Goal: Complete application form

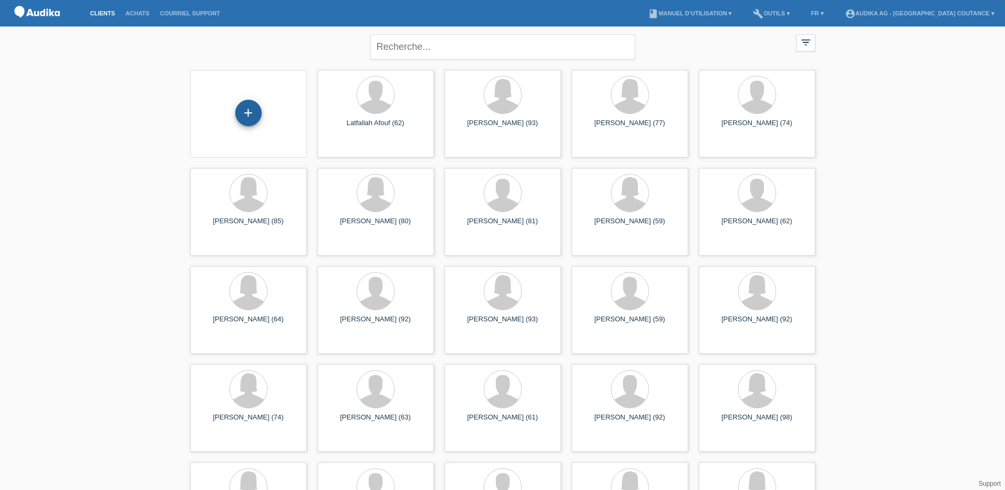
click at [246, 112] on div "+" at bounding box center [248, 113] width 26 height 26
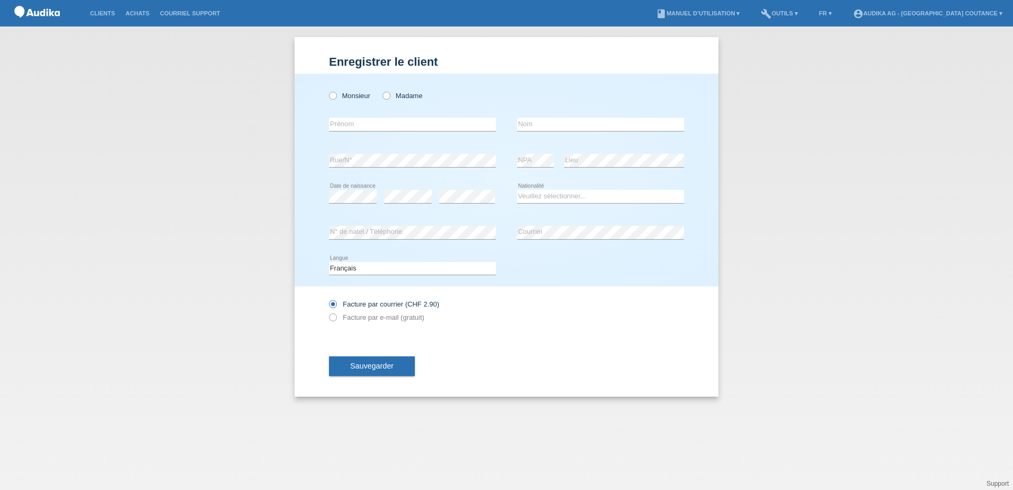
click at [323, 94] on div "Monsieur Madame error Prénom" at bounding box center [507, 180] width 424 height 212
click at [327, 90] on icon at bounding box center [327, 90] width 0 height 0
click at [336, 95] on input "Monsieur" at bounding box center [332, 95] width 7 height 7
radio input "true"
click at [541, 126] on input "text" at bounding box center [600, 124] width 167 height 13
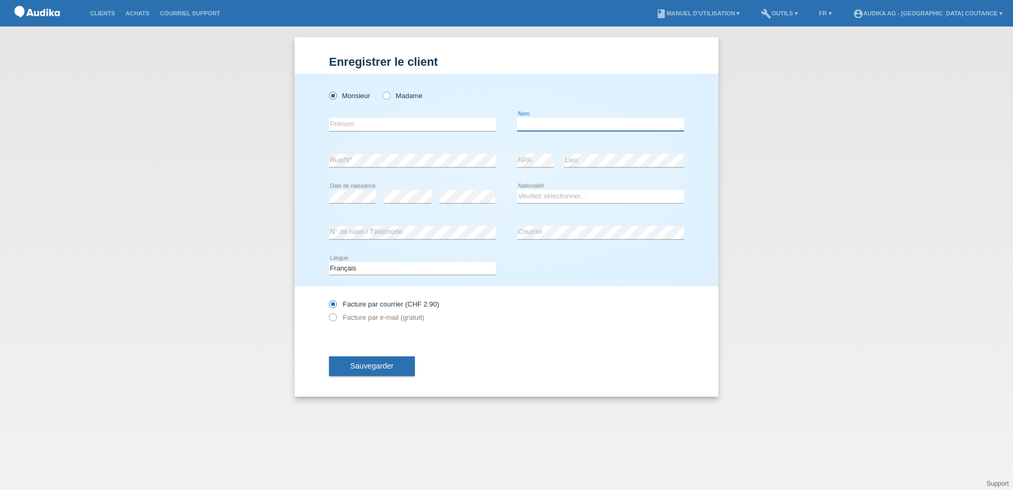
paste input "Khodja"
type input "Khodja"
click at [385, 125] on input "text" at bounding box center [412, 124] width 167 height 13
paste input "[PERSON_NAME]"
type input "[PERSON_NAME]"
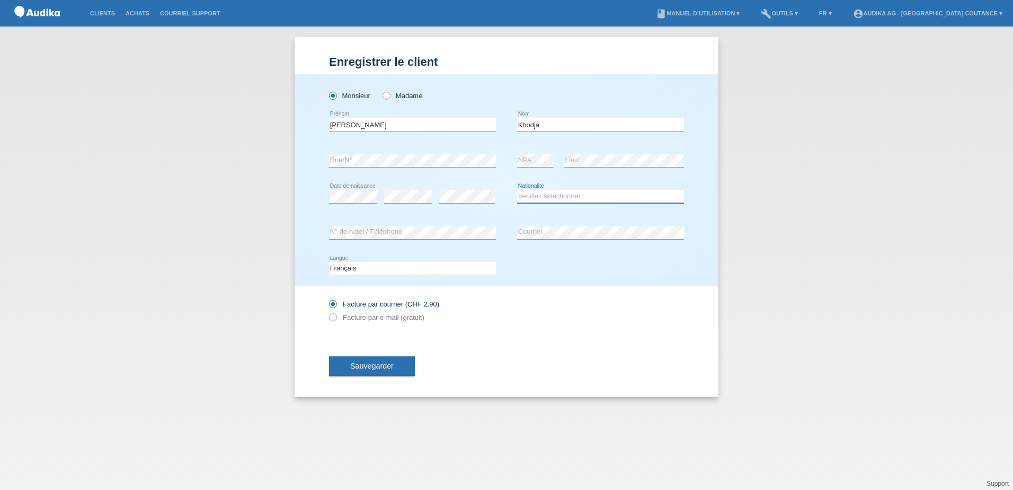
click at [558, 196] on select "Veuillez sélectionner... Suisse Allemagne Autriche Liechtenstein ------------ A…" at bounding box center [600, 196] width 167 height 13
select select "CH"
click at [517, 190] on select "Veuillez sélectionner... Suisse Allemagne Autriche Liechtenstein ------------ A…" at bounding box center [600, 196] width 167 height 13
click at [383, 367] on span "Sauvegarder" at bounding box center [371, 365] width 43 height 8
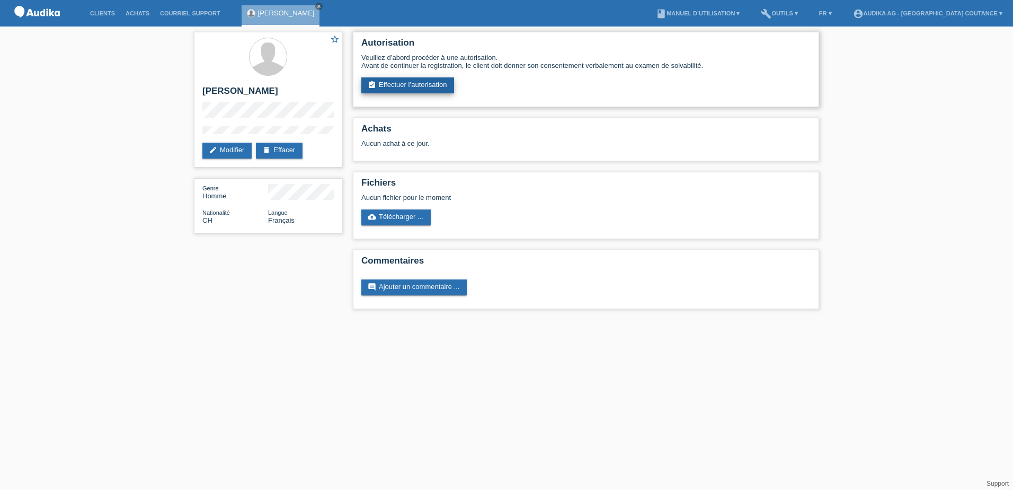
click at [425, 82] on link "assignment_turned_in Effectuer l’autorisation" at bounding box center [407, 85] width 93 height 16
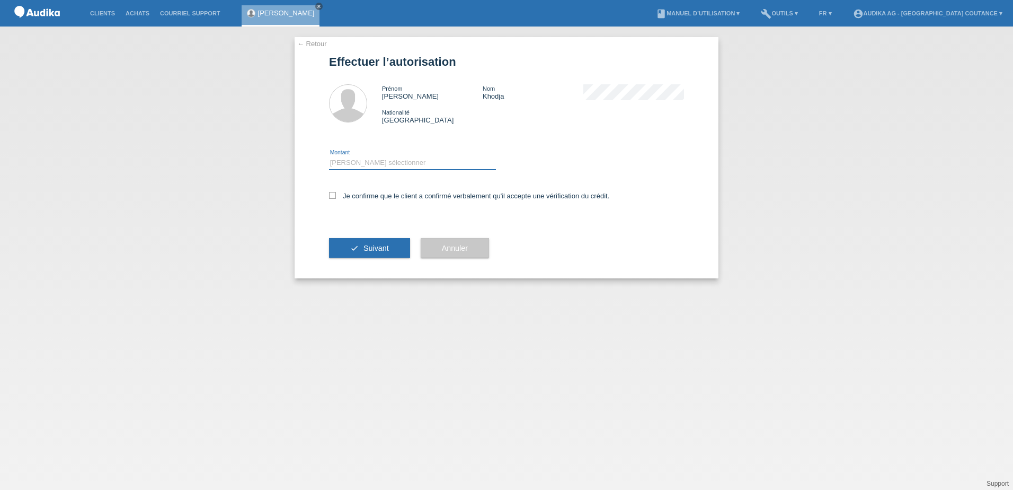
click at [350, 167] on select "Veuillez sélectionner CHF 1.00 - CHF 499.00 CHF 500.00 - CHF 1'999.00 CHF 2'000…" at bounding box center [412, 162] width 167 height 13
select select "3"
click at [329, 156] on select "Veuillez sélectionner CHF 1.00 - CHF 499.00 CHF 500.00 - CHF 1'999.00 CHF 2'000…" at bounding box center [412, 162] width 167 height 13
click at [339, 198] on label "Je confirme que le client a confirmé verbalement qu'il accepte une vérification…" at bounding box center [469, 196] width 280 height 8
click at [336, 198] on input "Je confirme que le client a confirmé verbalement qu'il accepte une vérification…" at bounding box center [332, 195] width 7 height 7
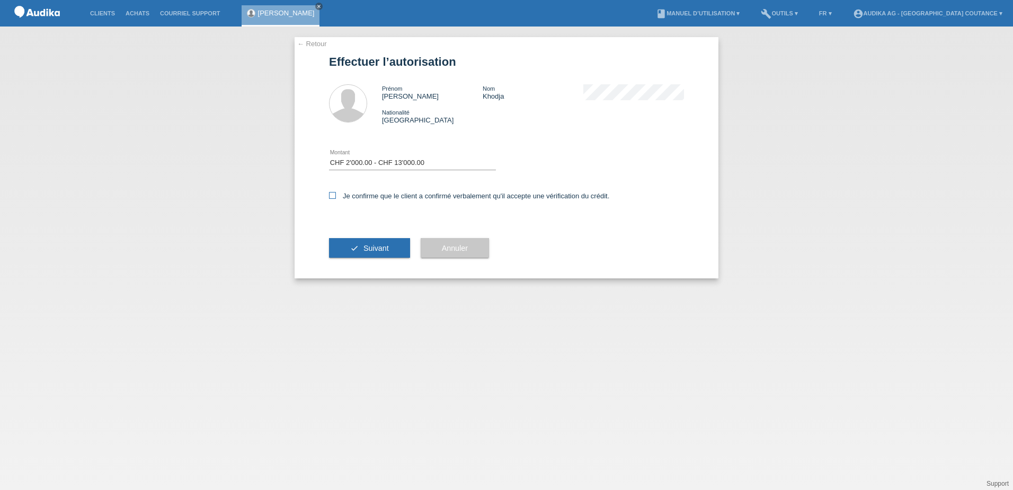
checkbox input "true"
click at [367, 244] on span "Suivant" at bounding box center [375, 248] width 25 height 8
